Goal: Obtain resource: Download file/media

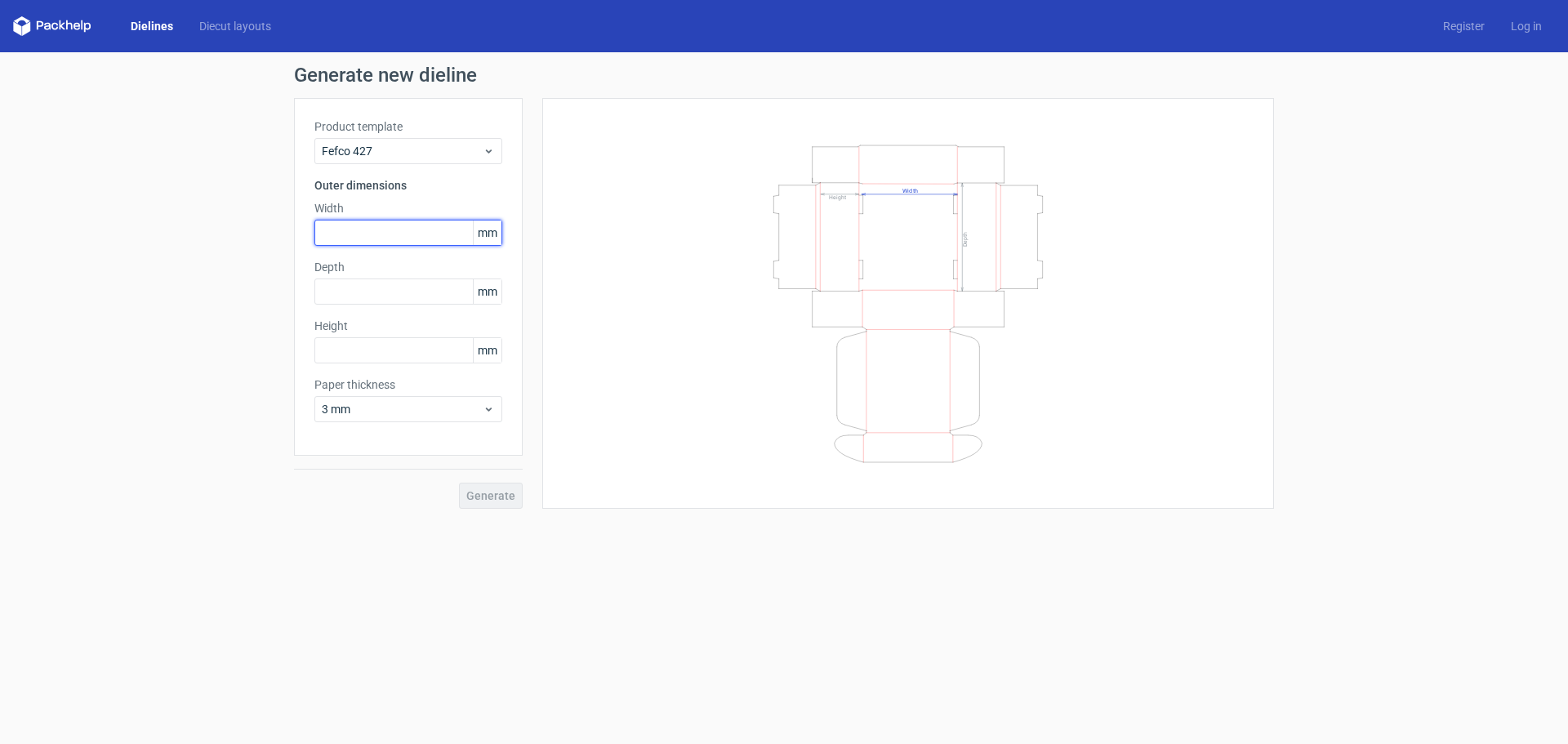
click at [375, 230] on input "text" at bounding box center [408, 233] width 188 height 26
click at [387, 347] on input "text" at bounding box center [408, 350] width 188 height 26
click at [423, 284] on input "text" at bounding box center [408, 291] width 188 height 26
type input "7"
click at [488, 232] on span "mm" at bounding box center [487, 233] width 29 height 25
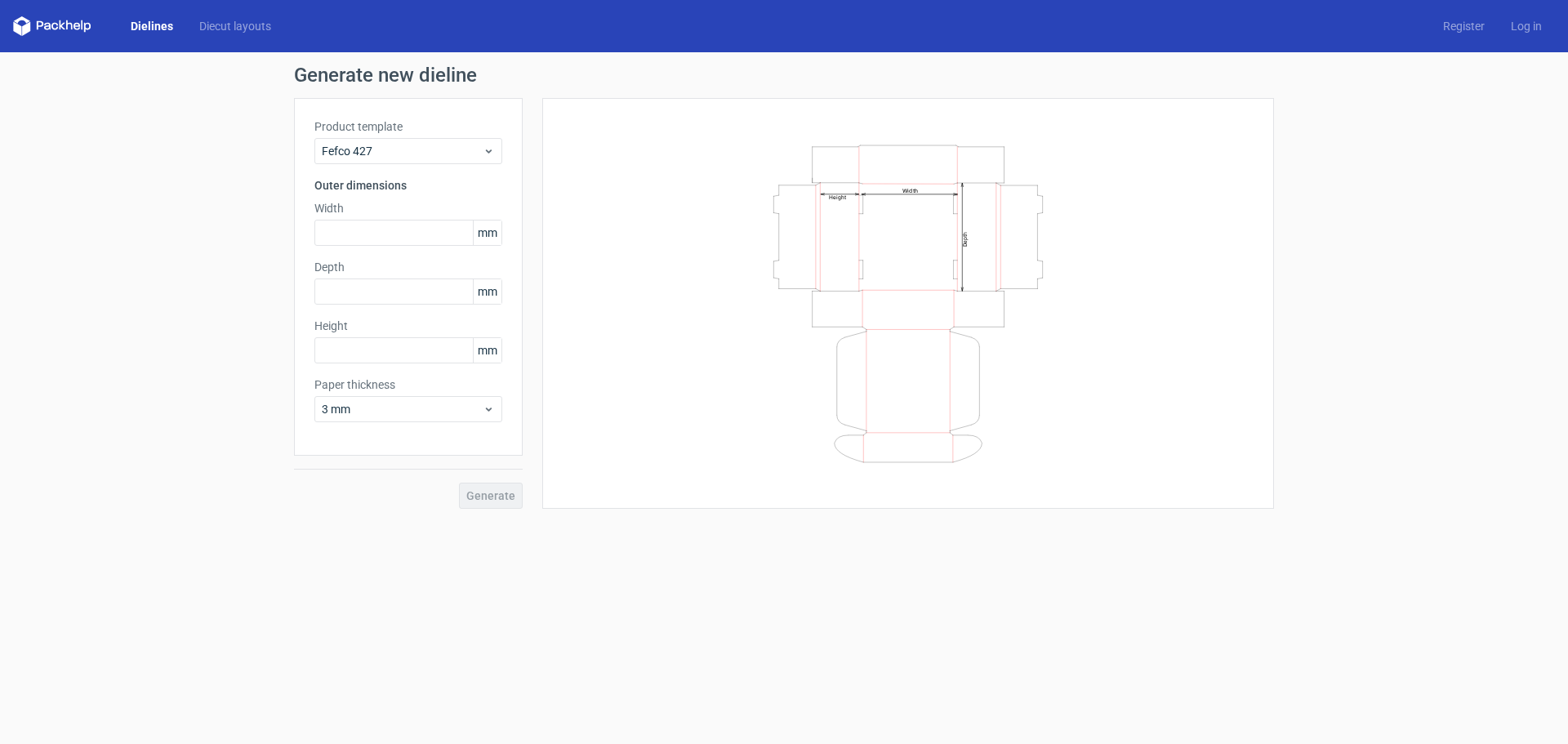
click at [488, 232] on span "mm" at bounding box center [487, 233] width 29 height 25
click at [421, 231] on input "text" at bounding box center [408, 233] width 188 height 26
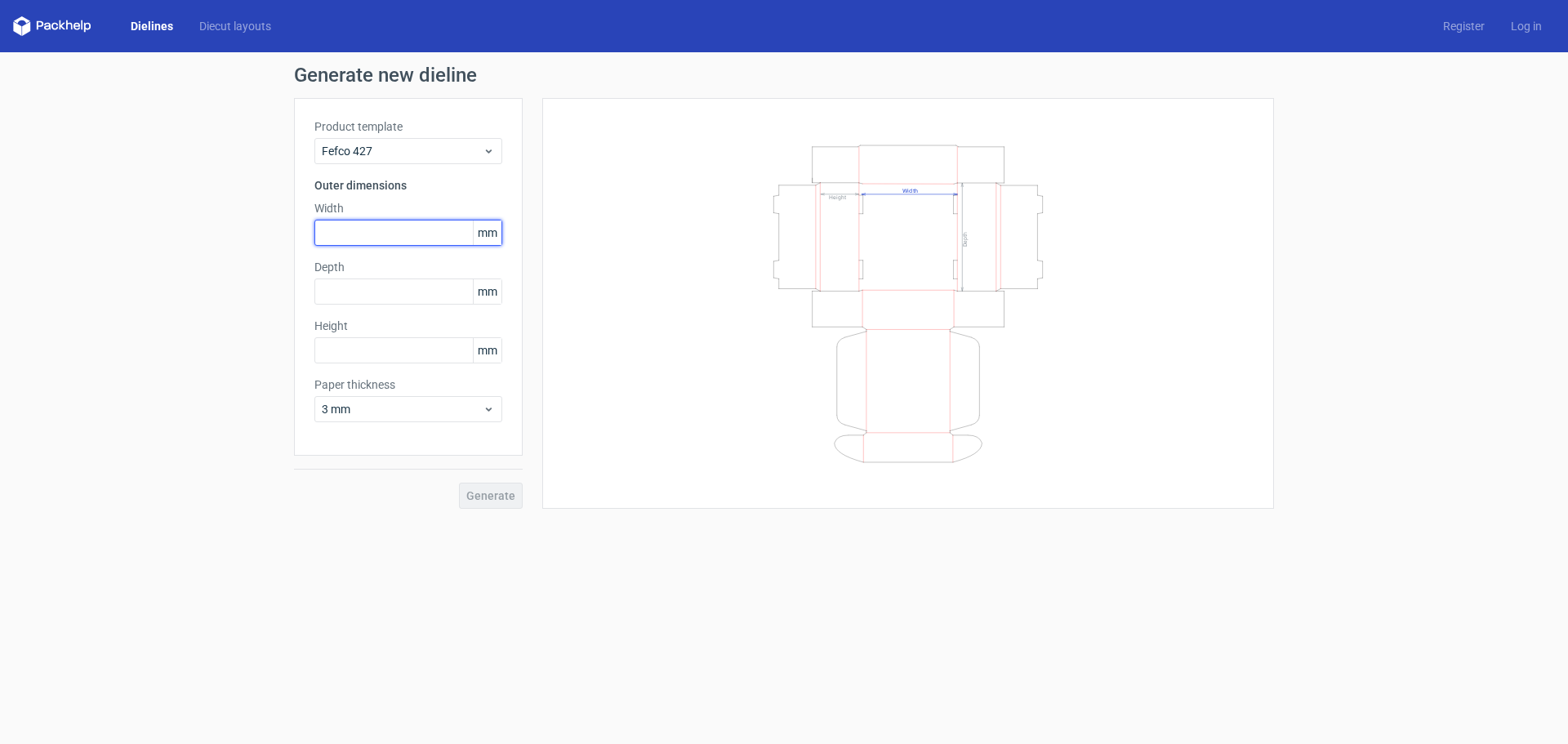
paste input "180"
type input "180"
click at [405, 354] on input "text" at bounding box center [408, 350] width 188 height 26
type input "1"
click at [398, 291] on input "text" at bounding box center [408, 291] width 188 height 26
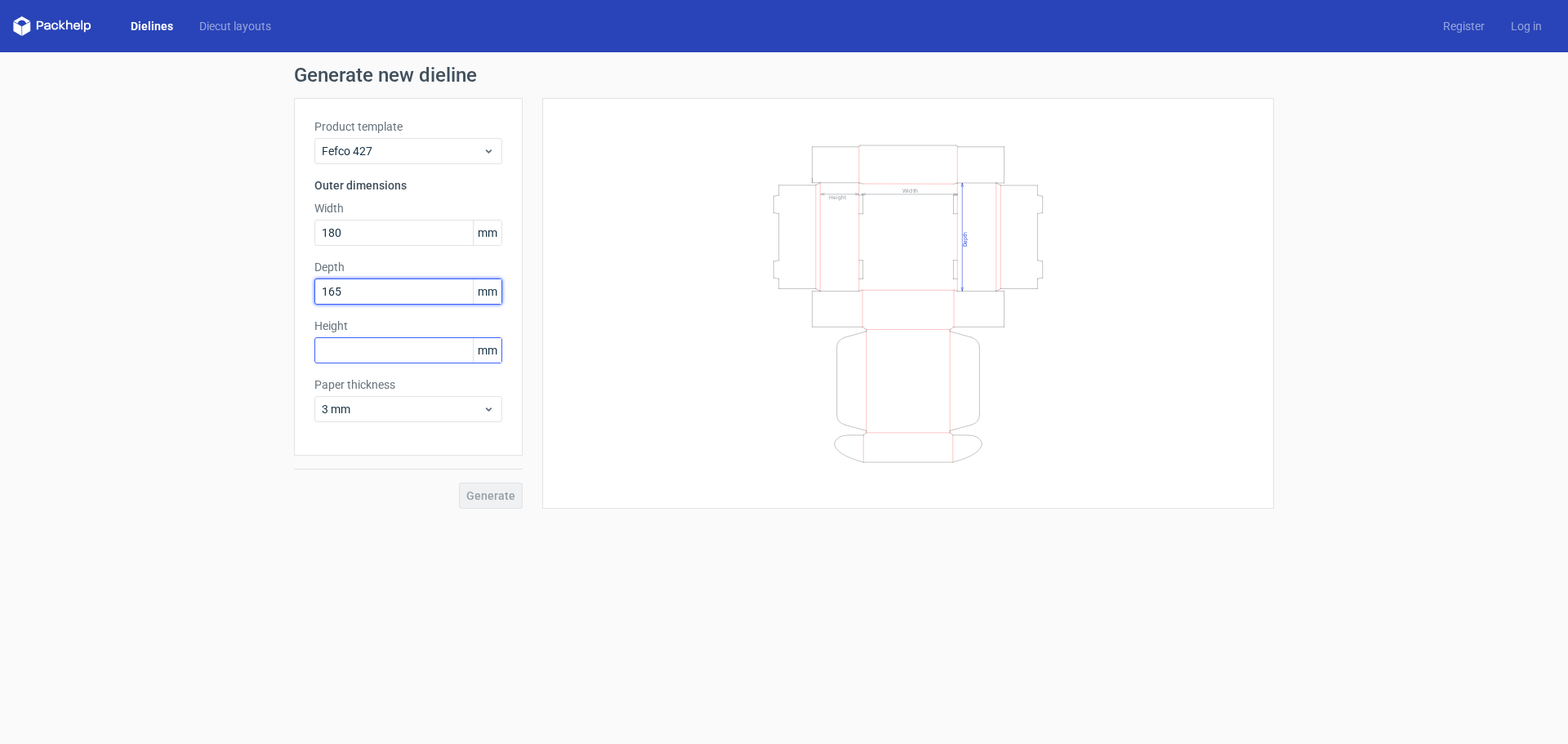
type input "165"
click at [408, 350] on input "text" at bounding box center [408, 350] width 188 height 26
type input "75"
click at [494, 494] on span "Generate" at bounding box center [491, 495] width 49 height 11
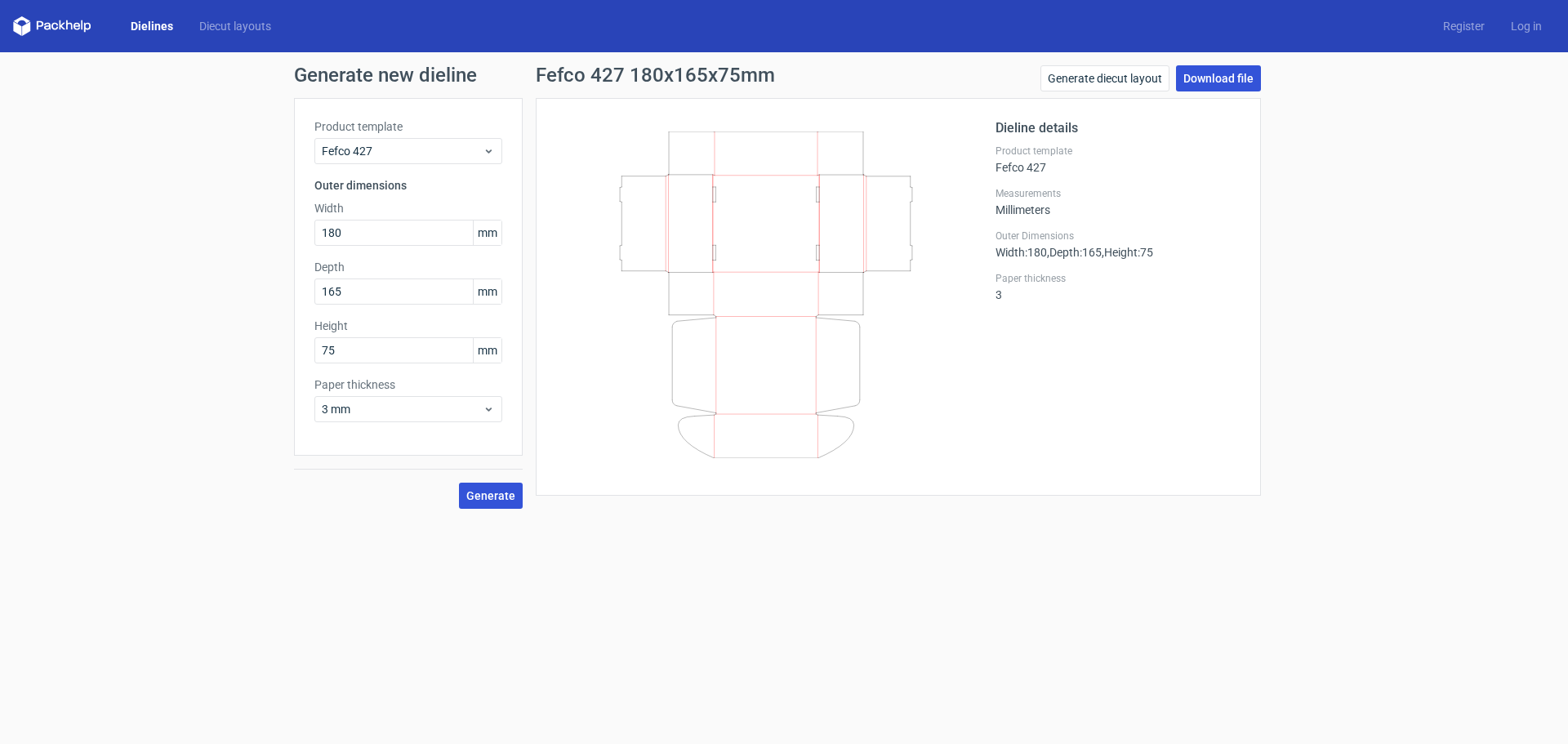
click at [1231, 78] on link "Download file" at bounding box center [1219, 79] width 85 height 26
click at [432, 410] on span "3 mm" at bounding box center [402, 409] width 161 height 17
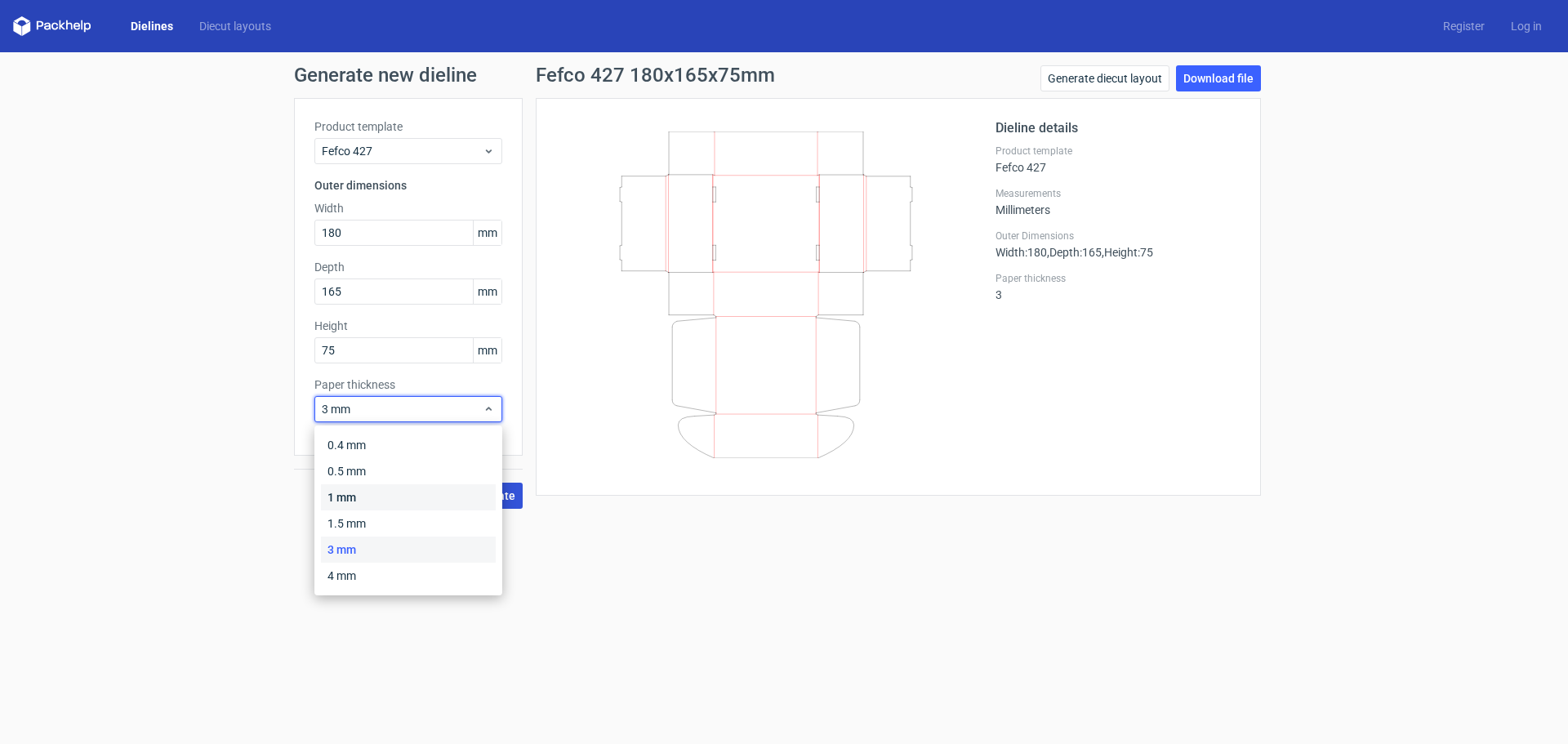
click at [371, 506] on div "1 mm" at bounding box center [408, 497] width 175 height 26
